Goal: Task Accomplishment & Management: Use online tool/utility

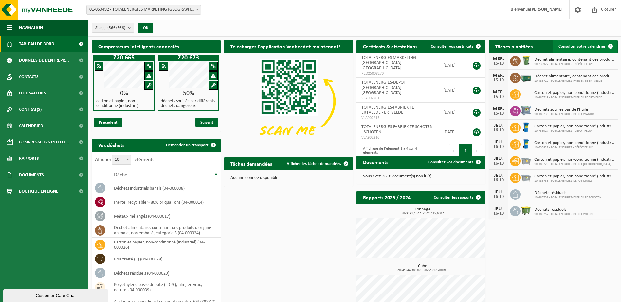
click at [577, 45] on span "Consulter votre calendrier" at bounding box center [581, 47] width 47 height 4
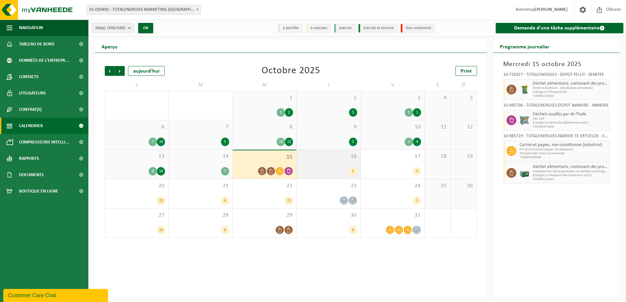
click at [343, 162] on div "16 6" at bounding box center [327, 164] width 63 height 29
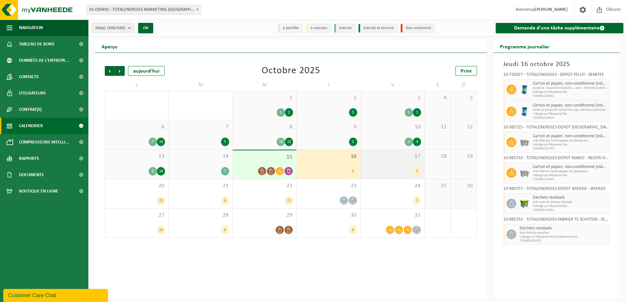
click at [378, 165] on div "17 5" at bounding box center [392, 164] width 63 height 29
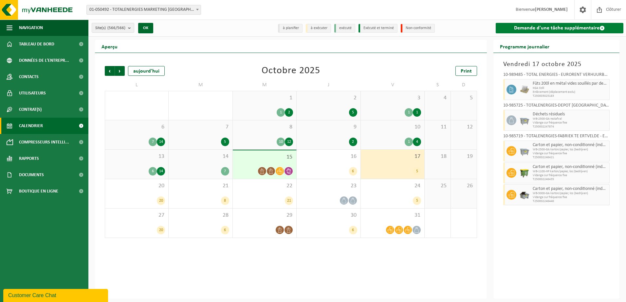
click at [537, 29] on link "Demande d'une tâche supplémentaire" at bounding box center [559, 28] width 128 height 10
